Goal: Transaction & Acquisition: Purchase product/service

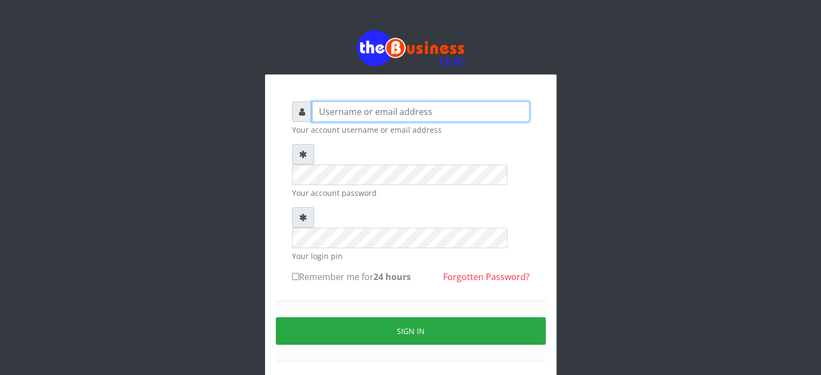
click at [395, 112] on input "text" at bounding box center [421, 112] width 218 height 21
type input "videx"
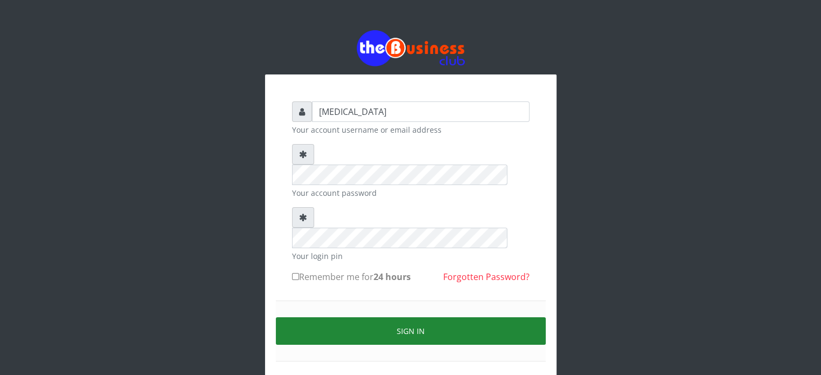
click at [428, 317] on button "Sign in" at bounding box center [411, 331] width 270 height 28
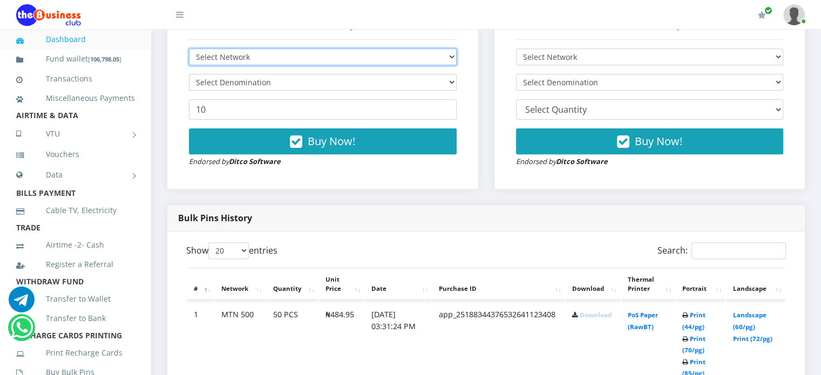
click at [333, 65] on select "Select Network MTN Globacom 9Mobile Airtel" at bounding box center [323, 57] width 268 height 17
select select "Glo"
click at [189, 60] on select "Select Network MTN Globacom 9Mobile Airtel" at bounding box center [323, 57] width 268 height 17
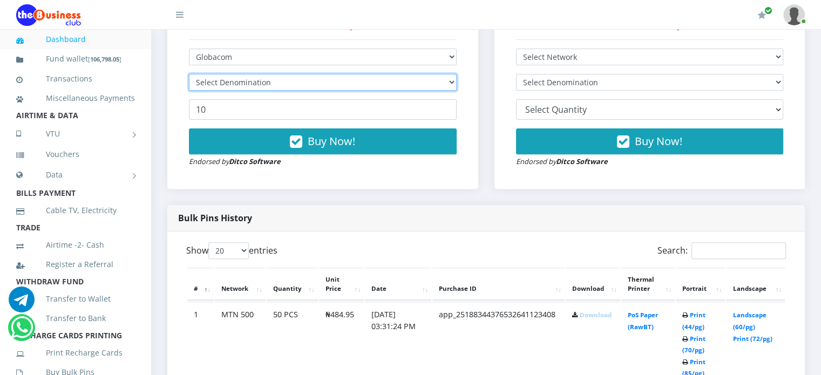
click at [270, 91] on select "Select Denomination" at bounding box center [323, 82] width 268 height 17
select select "482.75-500"
click at [189, 86] on select "Select Denomination Glo NGN100 - ₦96.55 Glo NGN200 - ₦193.10 Glo NGN500 - ₦482.…" at bounding box center [323, 82] width 268 height 17
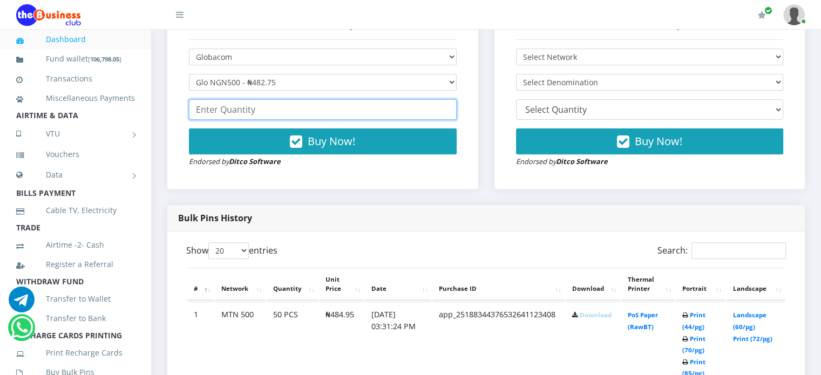
click at [234, 120] on input "number" at bounding box center [323, 109] width 268 height 21
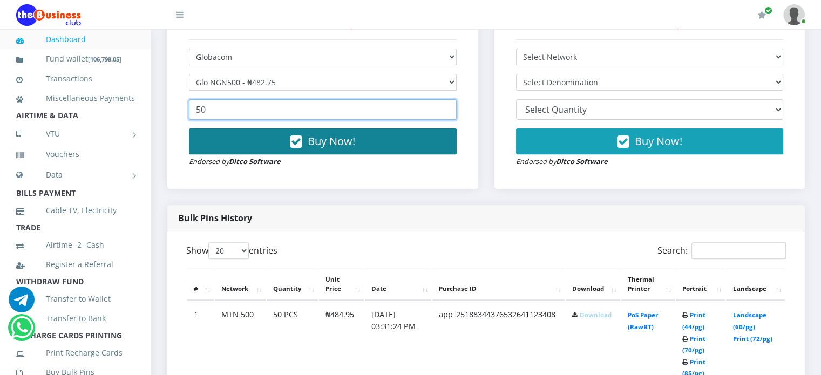
type input "50"
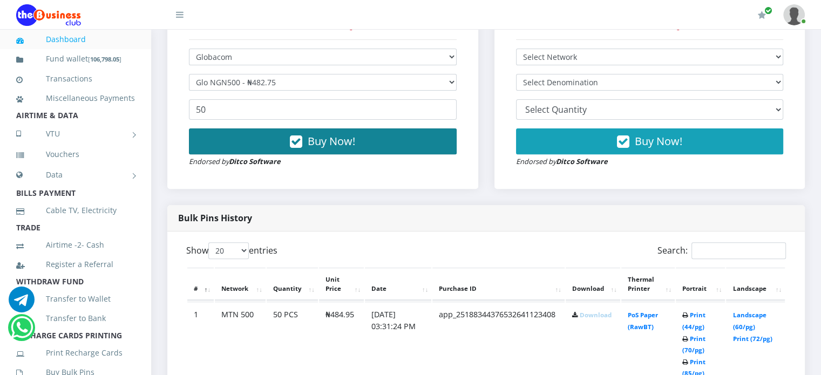
click at [308, 148] on span "Buy Now!" at bounding box center [332, 141] width 48 height 15
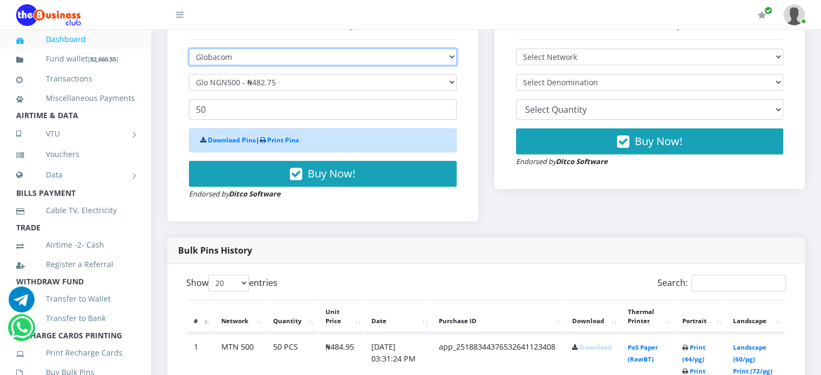
click at [274, 65] on select "Select Network MTN Globacom 9Mobile Airtel" at bounding box center [323, 57] width 268 height 17
select select "MTN"
click at [189, 60] on select "Select Network MTN Globacom 9Mobile Airtel" at bounding box center [323, 57] width 268 height 17
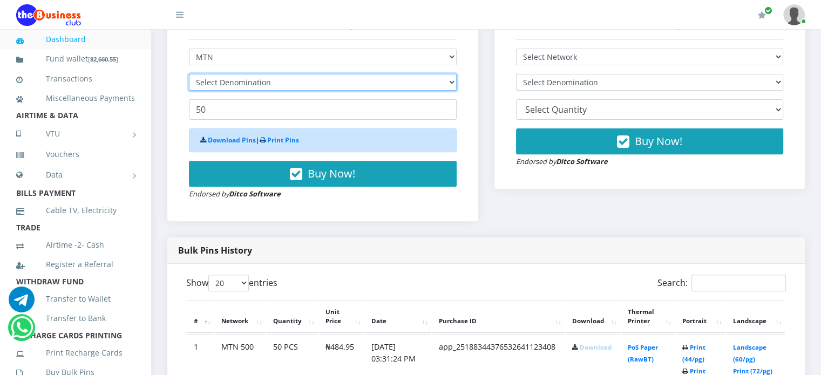
click at [259, 91] on select "Select Denomination" at bounding box center [323, 82] width 268 height 17
select select "193.98-200"
click at [189, 86] on select "Select Denomination MTN NGN100 - ₦96.99 MTN NGN200 - ₦193.98 MTN NGN400 - ₦387.…" at bounding box center [323, 82] width 268 height 17
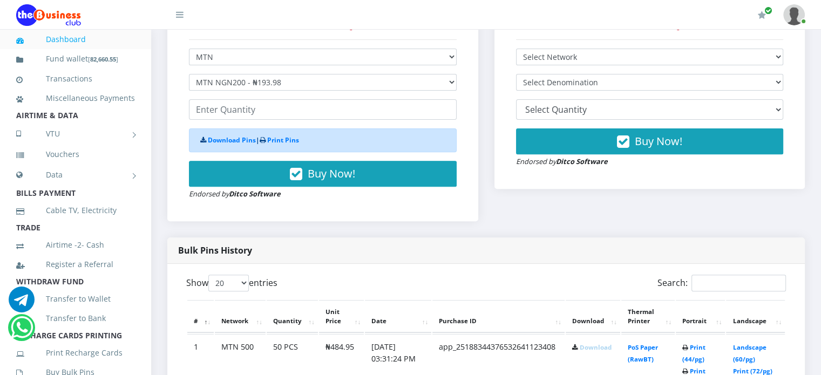
click at [244, 110] on form "Select Network MTN Globacom 9Mobile Airtel Select Denomination MTN NGN100 - ₦96…" at bounding box center [323, 124] width 268 height 151
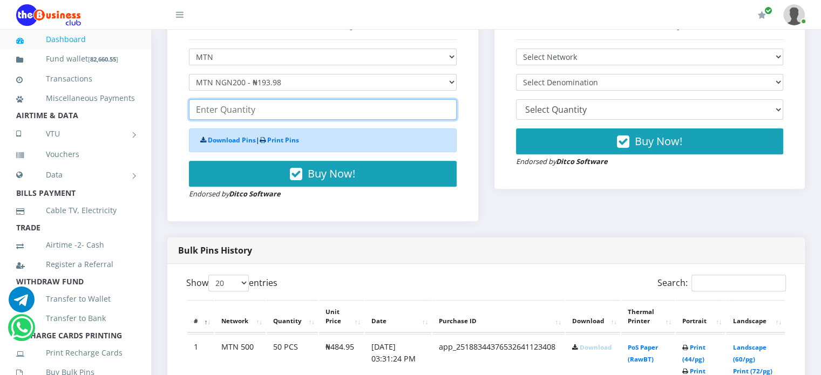
click at [242, 120] on input "number" at bounding box center [323, 109] width 268 height 21
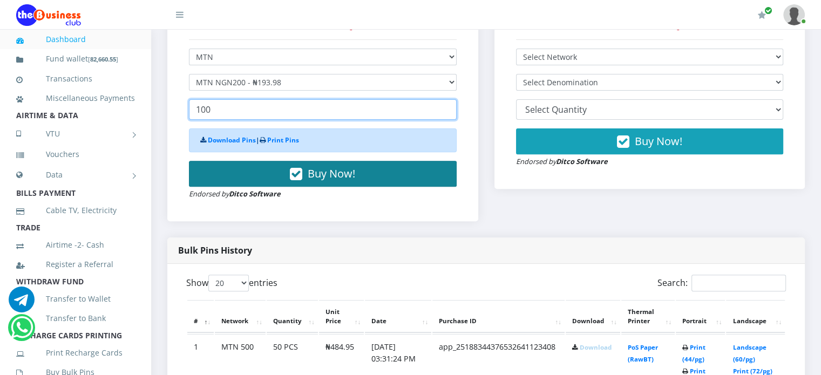
type input "100"
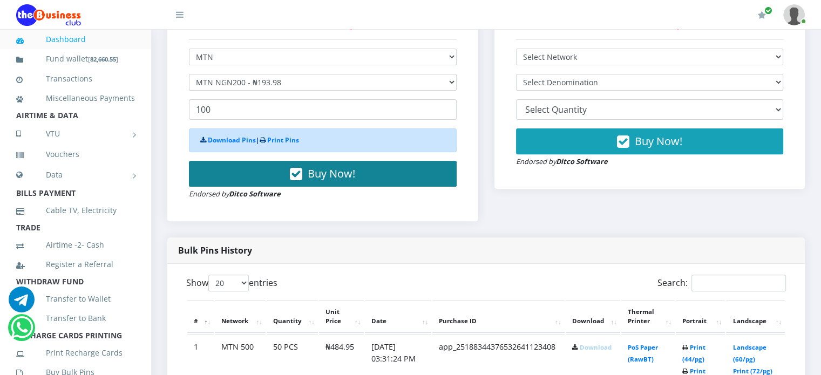
click at [306, 179] on button "Buy Now!" at bounding box center [323, 174] width 268 height 26
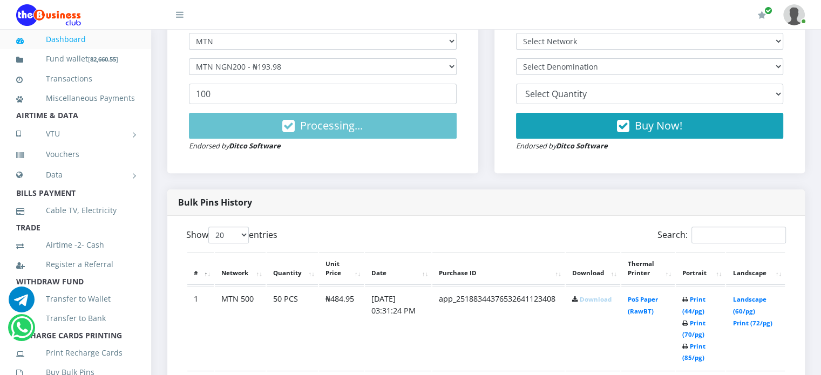
scroll to position [376, 0]
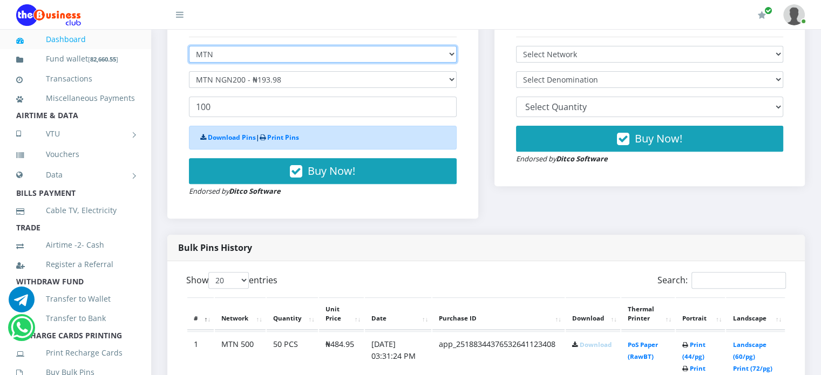
click at [240, 63] on select "Select Network MTN Globacom 9Mobile Airtel" at bounding box center [323, 54] width 268 height 17
select select "Airtel"
click at [189, 57] on select "Select Network MTN Globacom 9Mobile Airtel" at bounding box center [323, 54] width 268 height 17
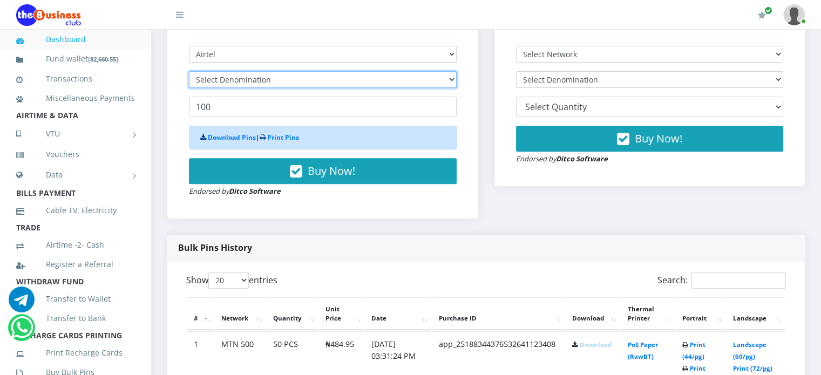
click at [245, 87] on select "Select Denomination" at bounding box center [323, 79] width 268 height 17
select select "481.9-500"
click at [189, 83] on select "Select Denomination Airtel NGN100 - ₦96.38 Airtel NGN200 - ₦192.76 Airtel NGN50…" at bounding box center [323, 79] width 268 height 17
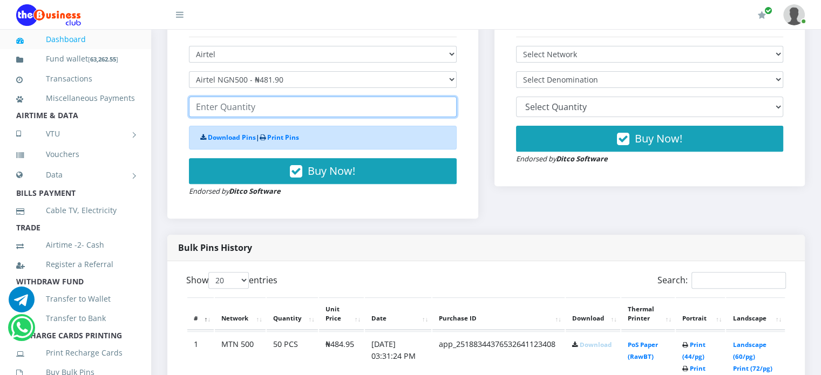
click at [235, 111] on input "number" at bounding box center [323, 107] width 268 height 21
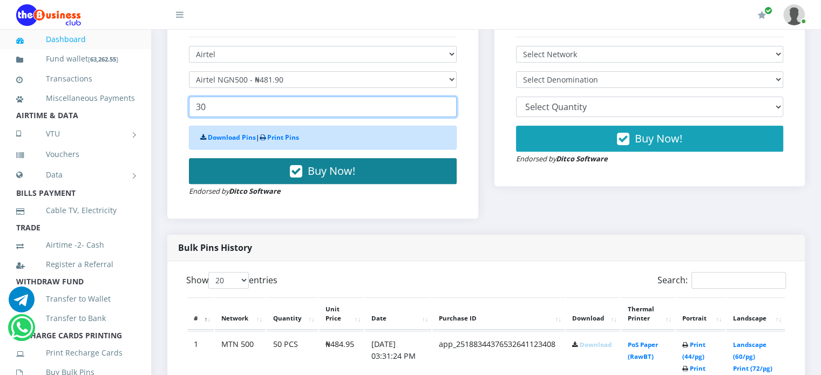
type input "30"
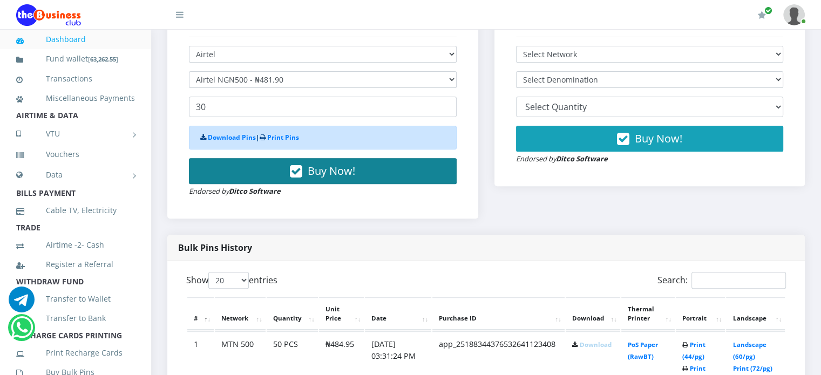
click at [322, 178] on span "Buy Now!" at bounding box center [332, 171] width 48 height 15
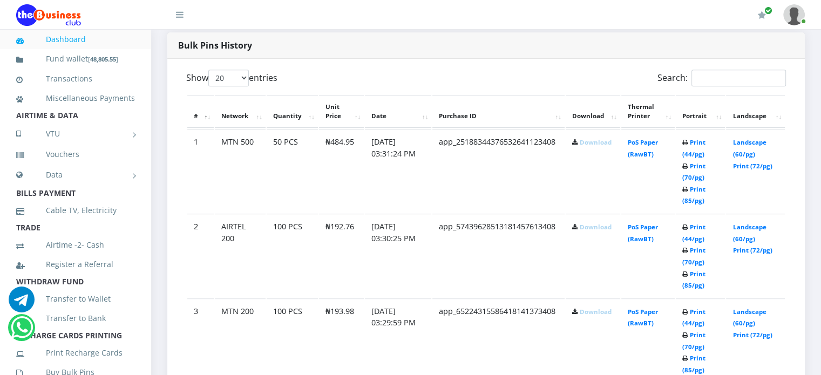
scroll to position [580, 0]
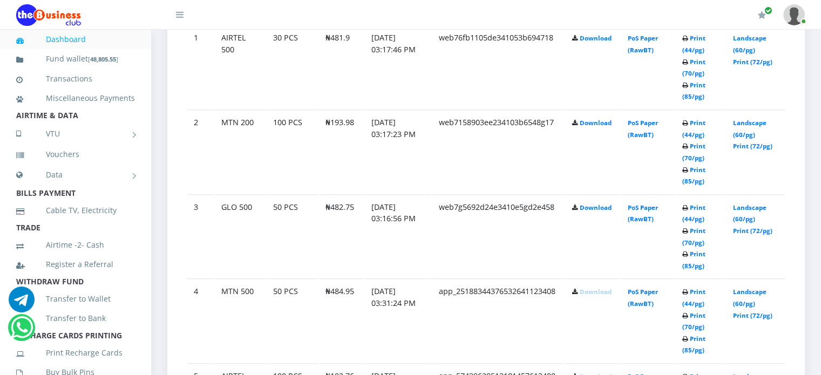
scroll to position [651, 0]
click at [597, 211] on link "Download" at bounding box center [596, 207] width 32 height 8
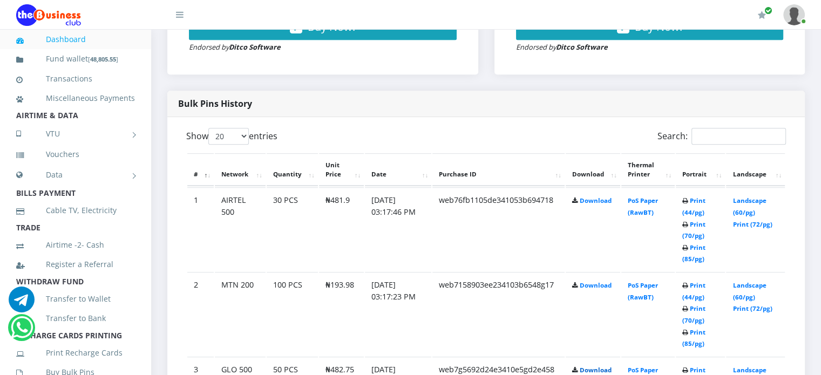
scroll to position [481, 0]
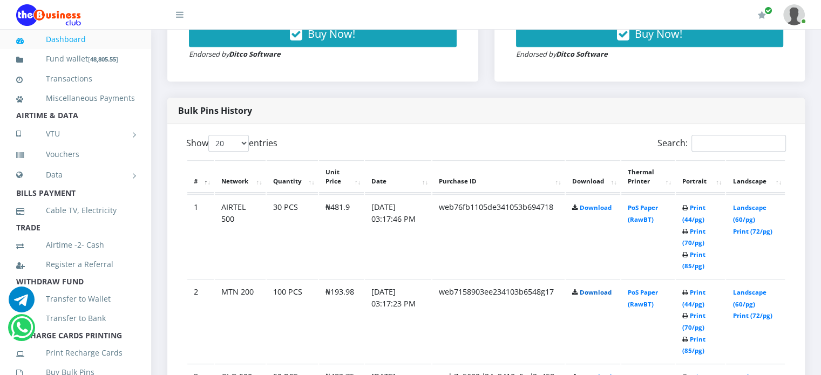
click at [591, 296] on link "Download" at bounding box center [596, 292] width 32 height 8
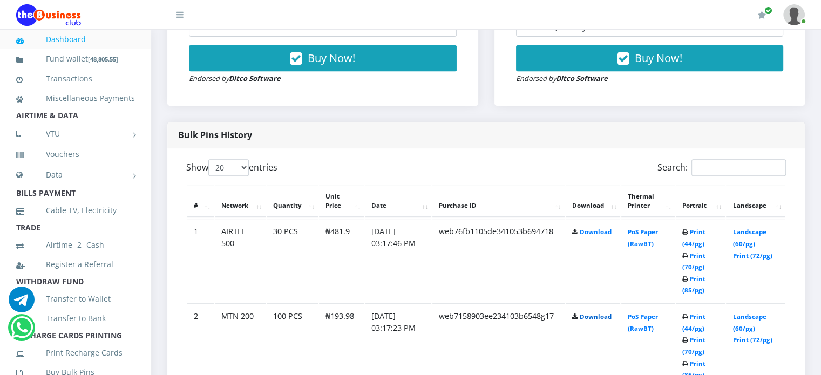
scroll to position [452, 0]
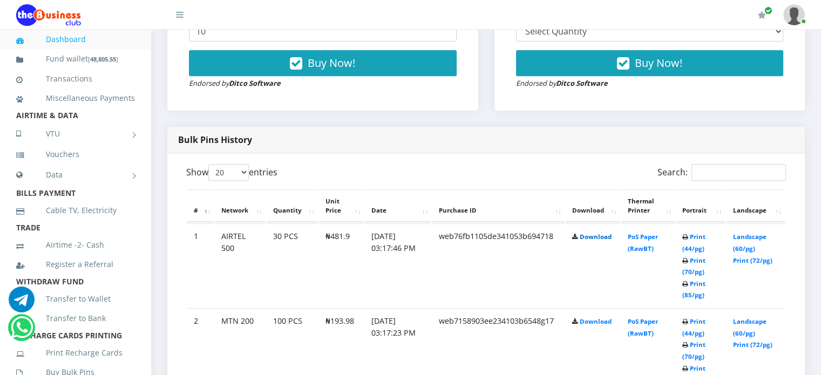
click at [586, 241] on link "Download" at bounding box center [596, 237] width 32 height 8
drag, startPoint x: 327, startPoint y: 332, endPoint x: 359, endPoint y: 332, distance: 31.3
click at [359, 332] on td "₦193.98" at bounding box center [341, 350] width 45 height 84
copy td "193.98"
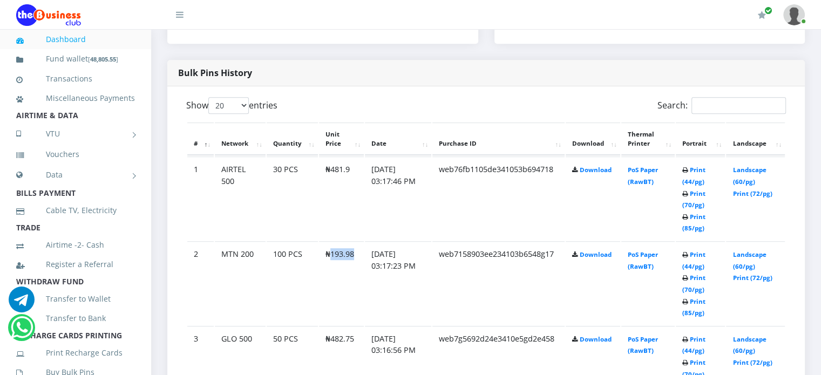
scroll to position [520, 0]
drag, startPoint x: 330, startPoint y: 349, endPoint x: 354, endPoint y: 349, distance: 24.3
click at [354, 239] on td "₦482.75" at bounding box center [341, 198] width 45 height 84
copy td "482.75"
drag, startPoint x: 332, startPoint y: 177, endPoint x: 354, endPoint y: 180, distance: 22.9
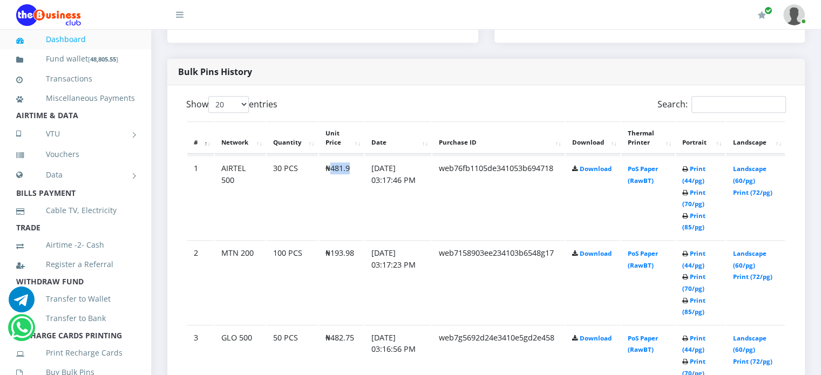
click at [354, 180] on td "₦481.9" at bounding box center [341, 198] width 45 height 84
copy td "481.9"
